Goal: Transaction & Acquisition: Purchase product/service

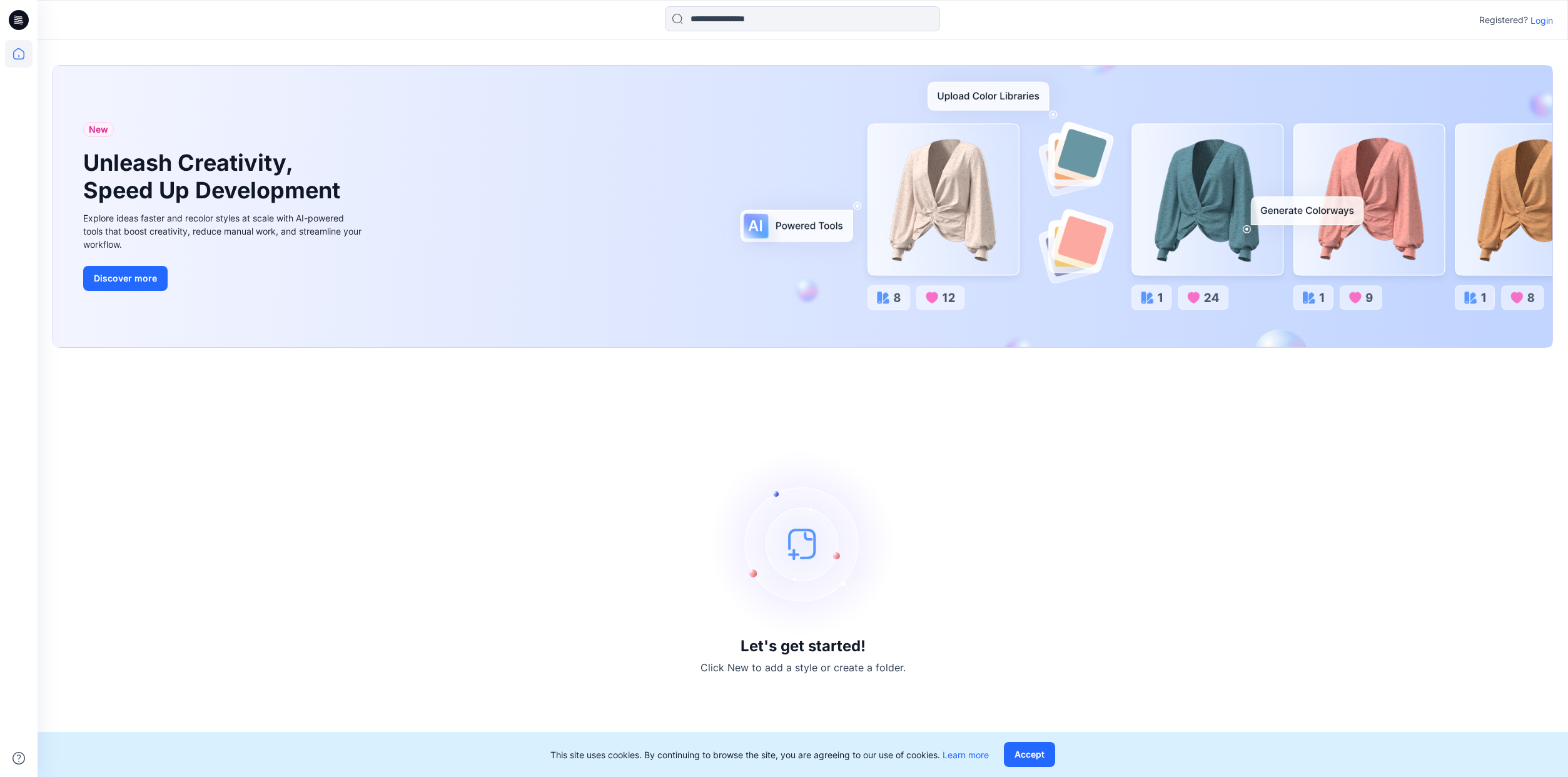
click at [1542, 22] on p "Login" at bounding box center [1542, 20] width 23 height 13
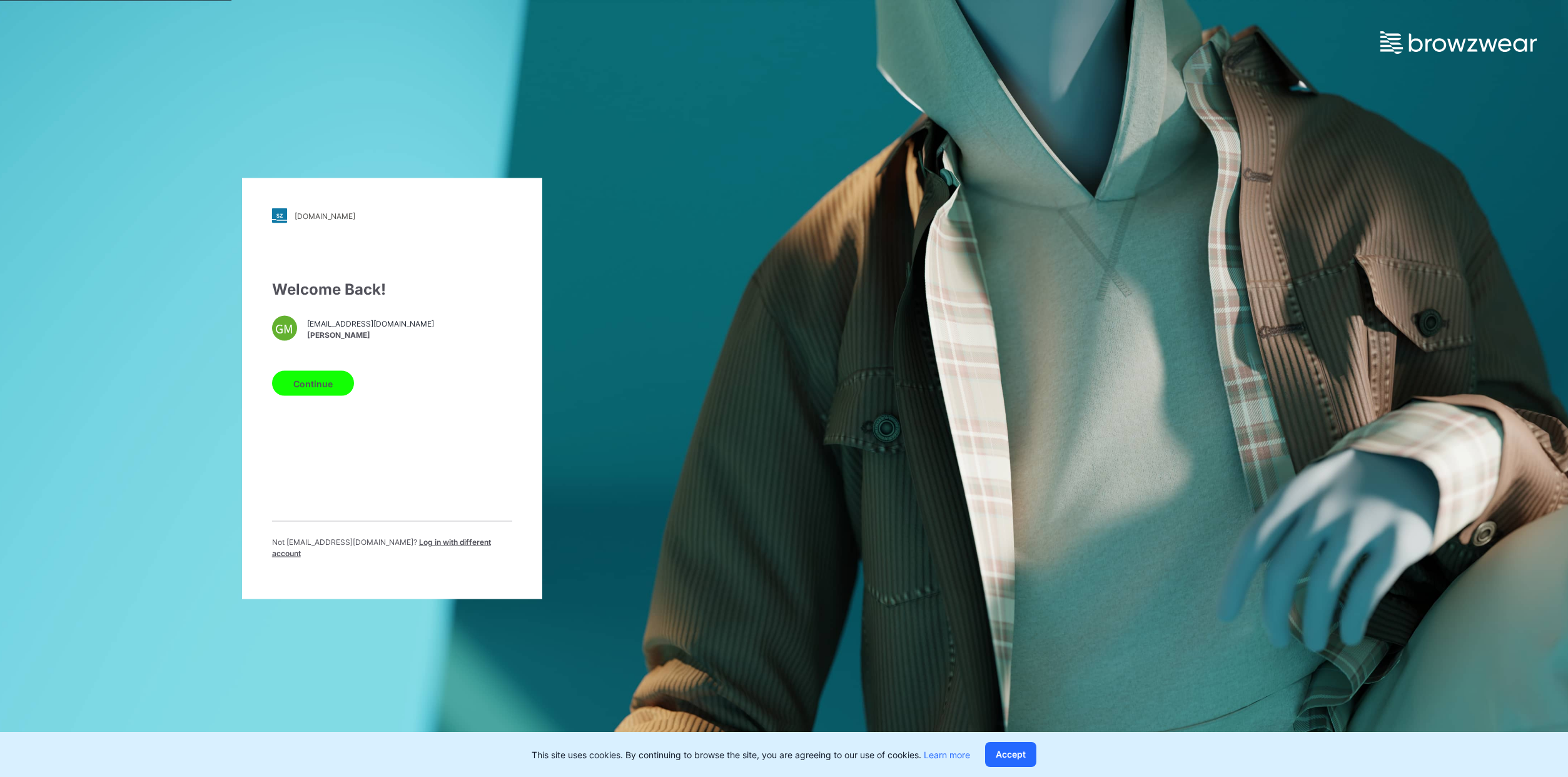
click at [324, 390] on button "Continue" at bounding box center [313, 383] width 82 height 25
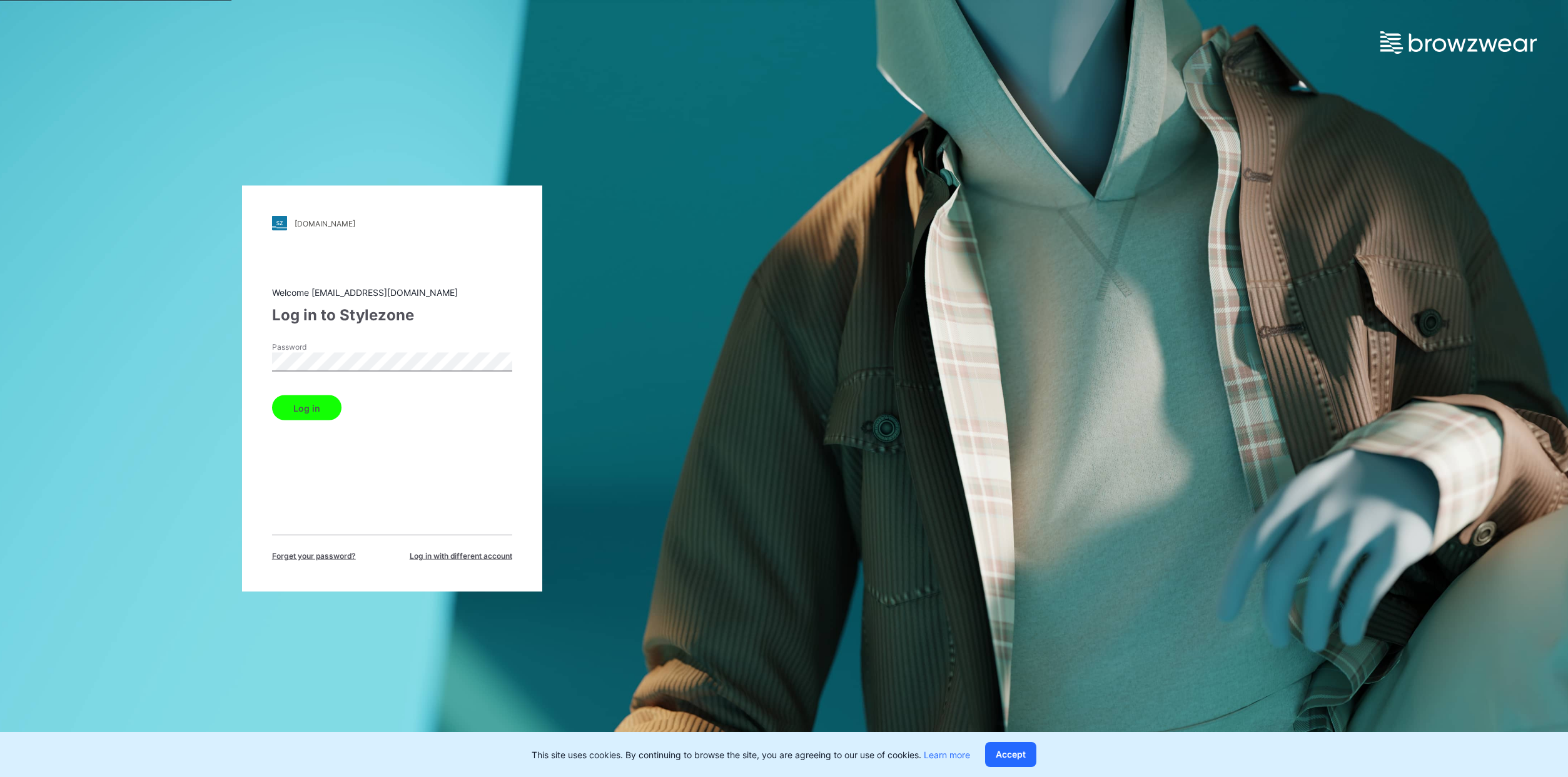
click at [272, 395] on button "Log in" at bounding box center [306, 408] width 70 height 25
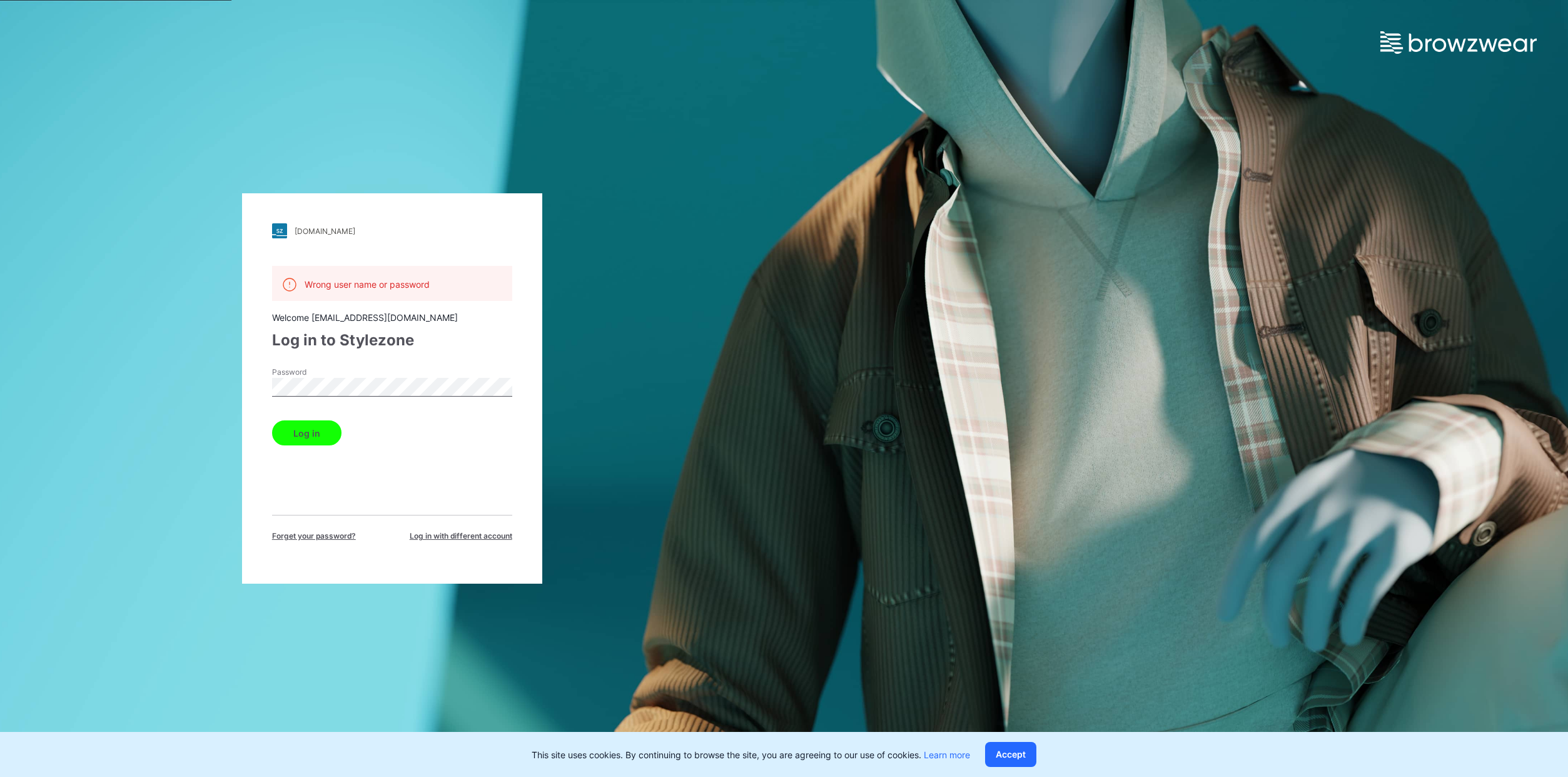
click at [272, 420] on button "Log in" at bounding box center [306, 433] width 70 height 25
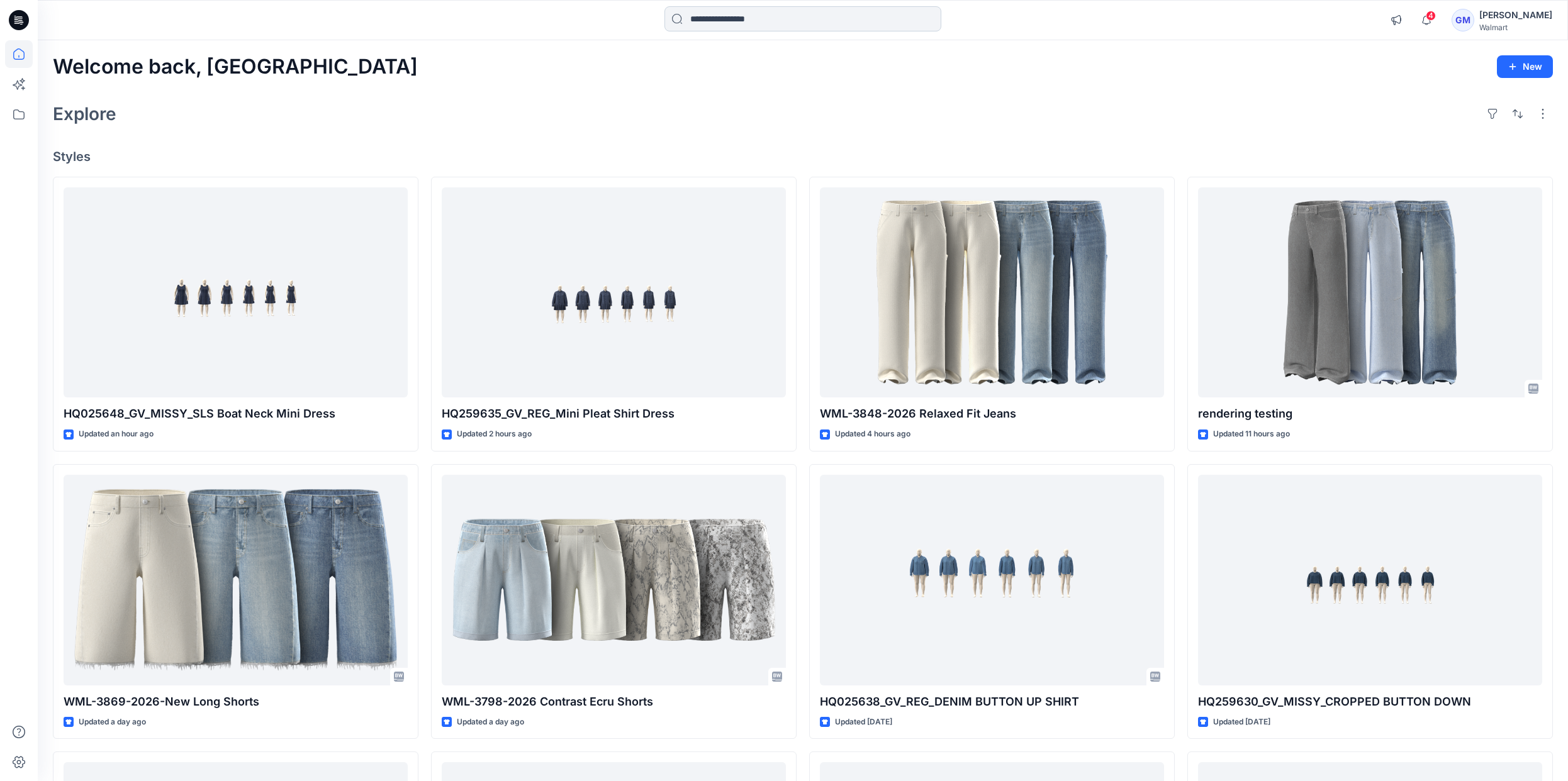
click at [702, 27] on input at bounding box center [802, 19] width 277 height 25
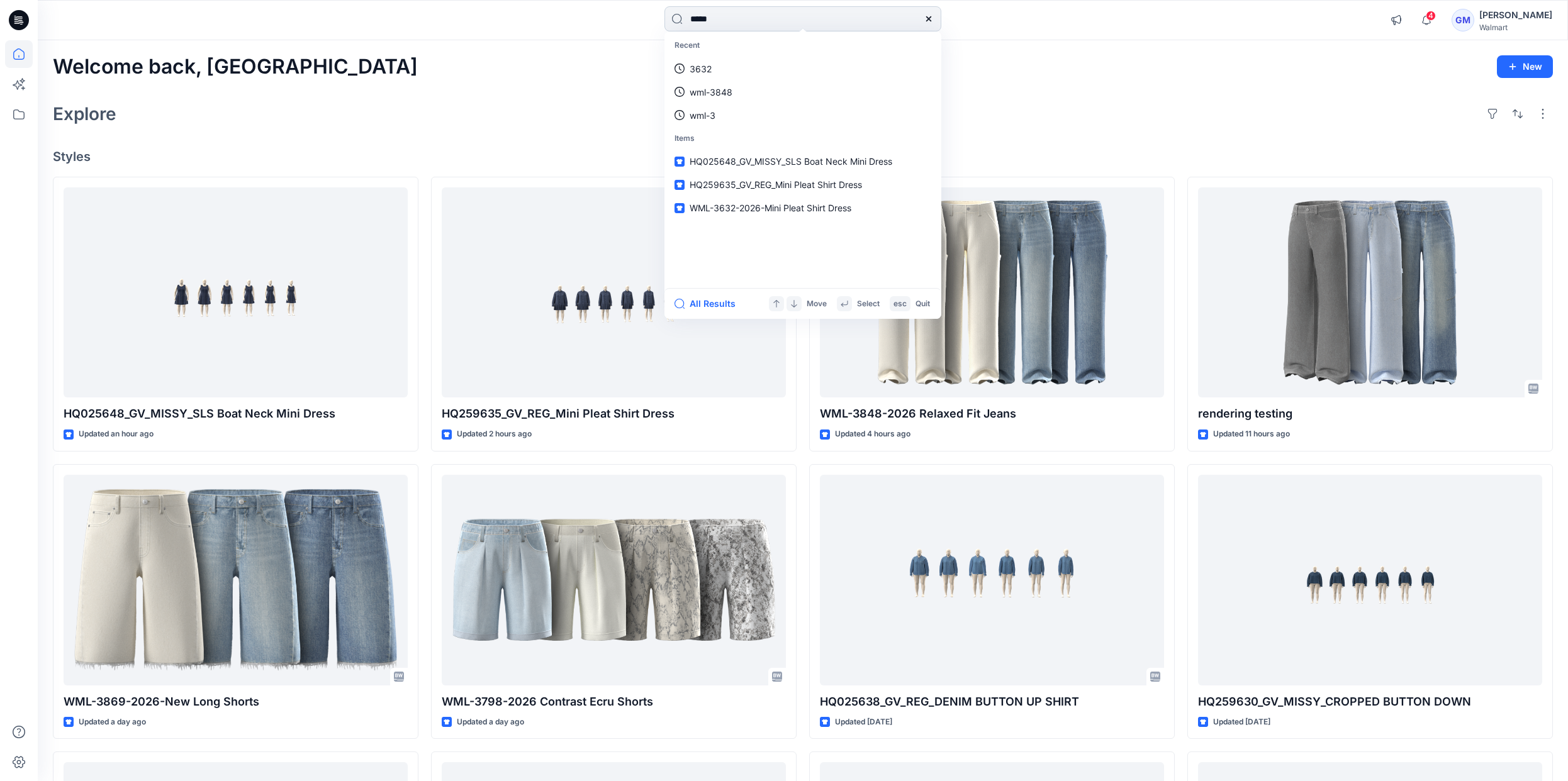
type input "******"
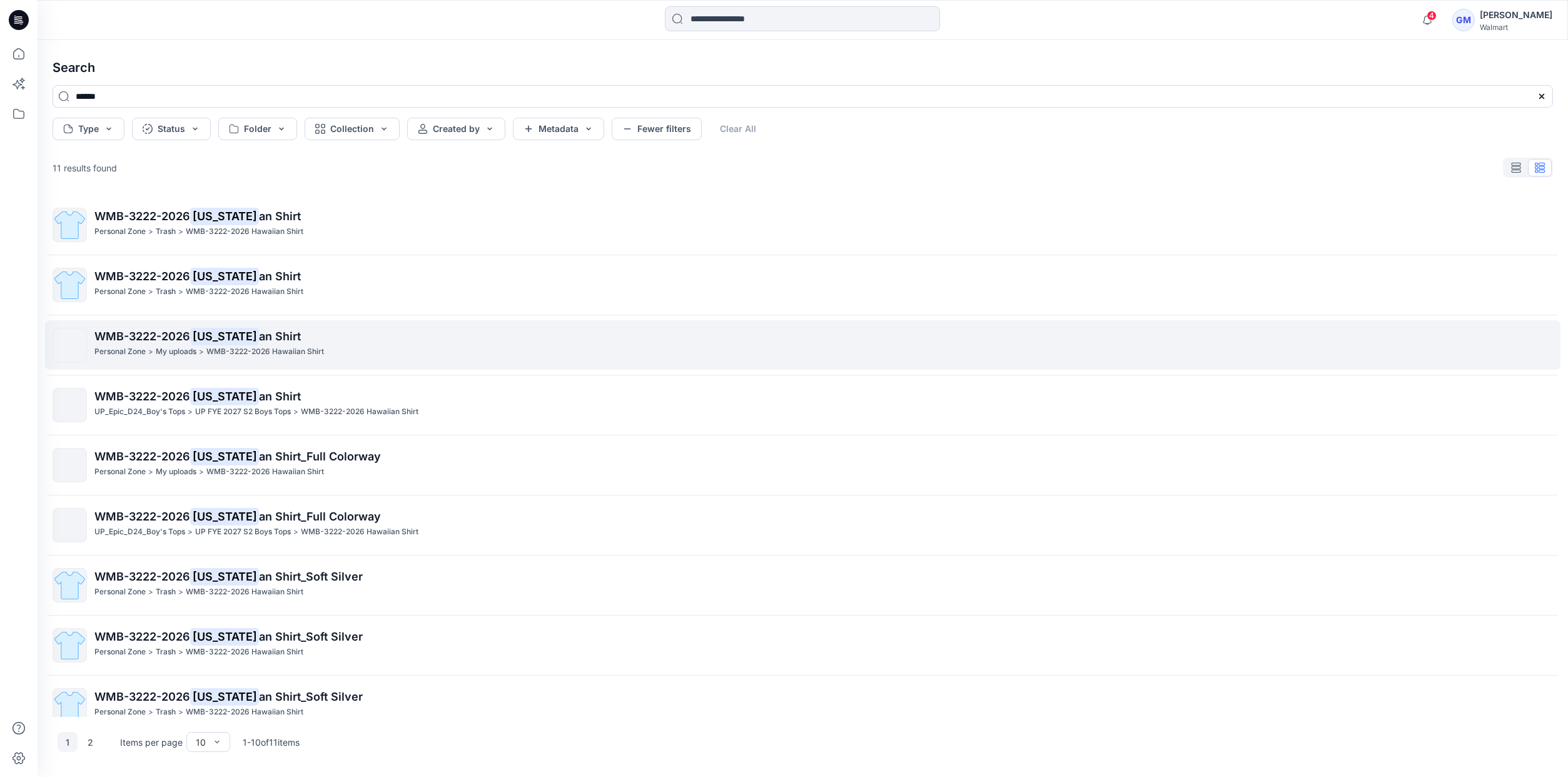
click at [229, 330] on mark "[US_STATE]" at bounding box center [225, 336] width 69 height 18
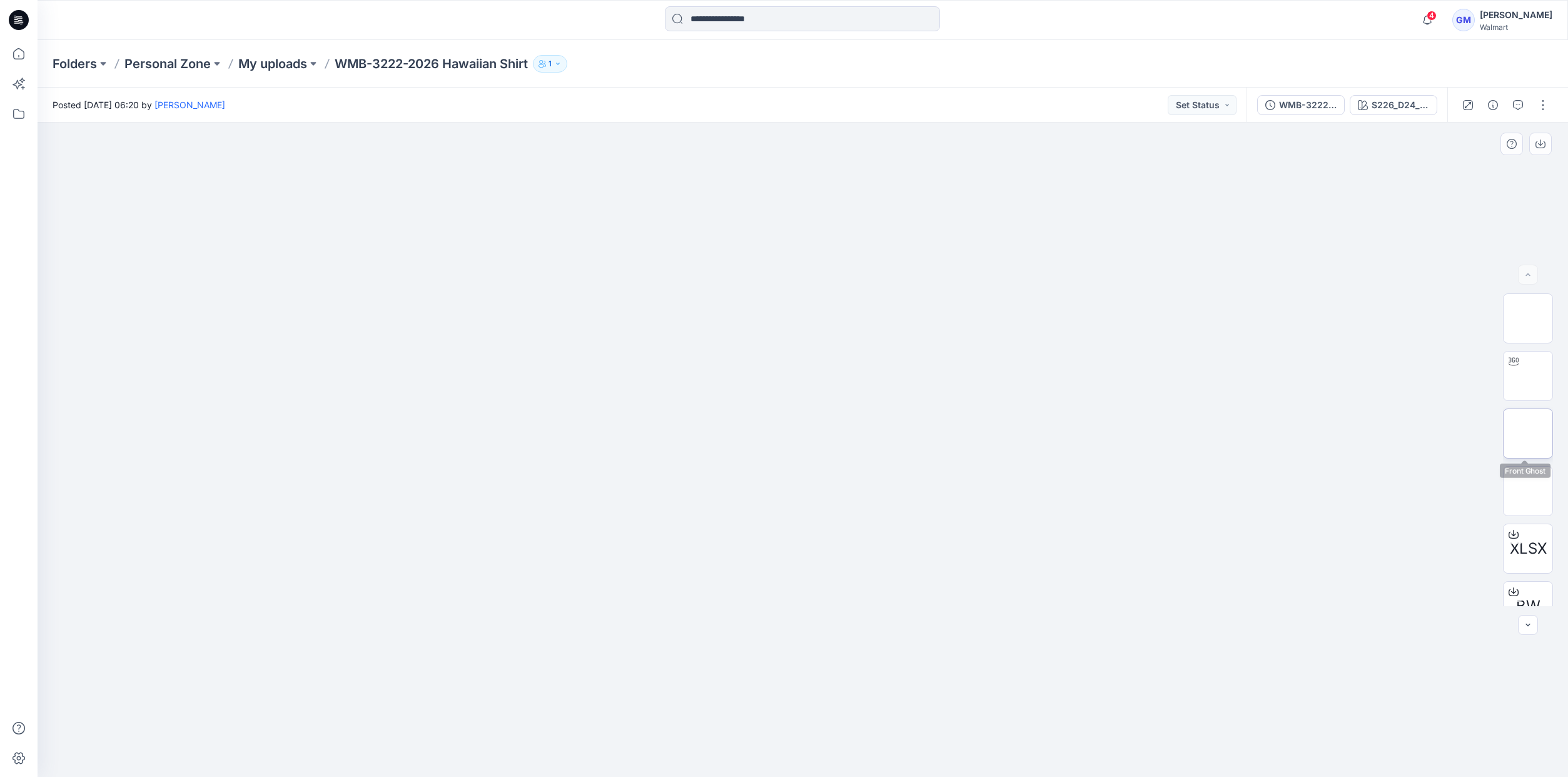
click at [1528, 434] on img at bounding box center [1528, 434] width 0 height 0
click at [1539, 145] on icon "button" at bounding box center [1540, 144] width 10 height 10
